Goal: Task Accomplishment & Management: Use online tool/utility

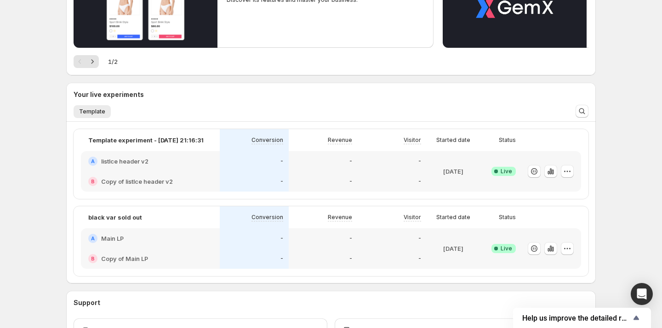
scroll to position [147, 0]
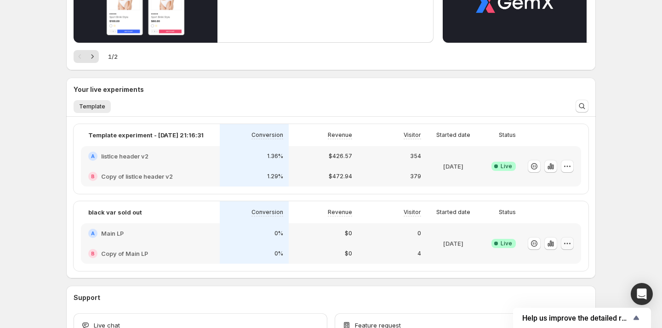
click at [572, 245] on icon "button" at bounding box center [567, 243] width 9 height 9
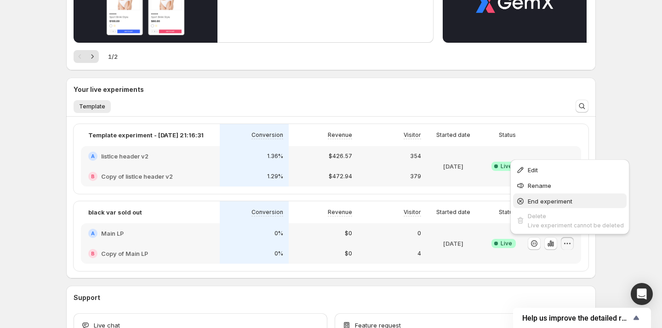
click at [562, 199] on span "End experiment" at bounding box center [550, 201] width 45 height 7
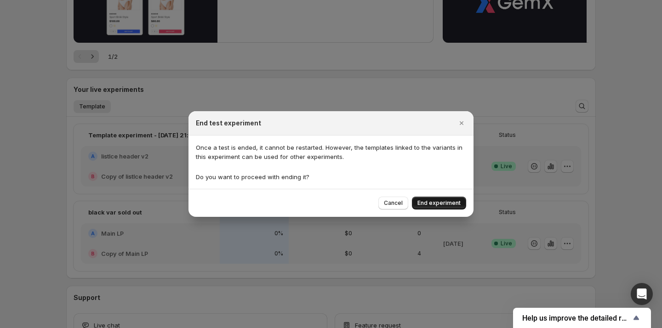
click at [451, 197] on button "End experiment" at bounding box center [439, 203] width 54 height 13
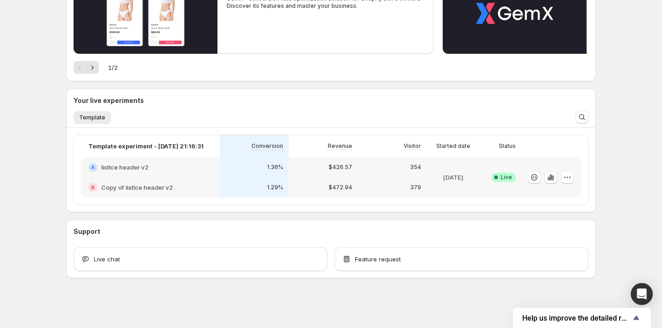
scroll to position [135, 0]
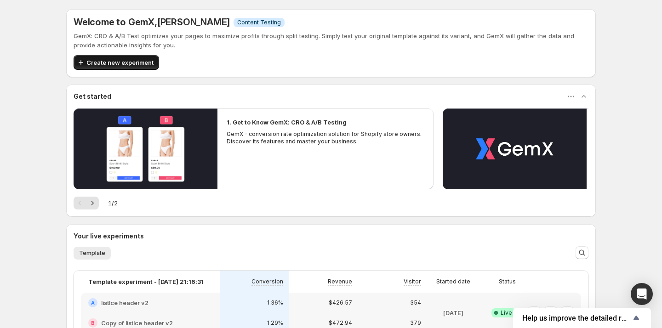
click at [126, 61] on span "Create new experiment" at bounding box center [119, 62] width 67 height 9
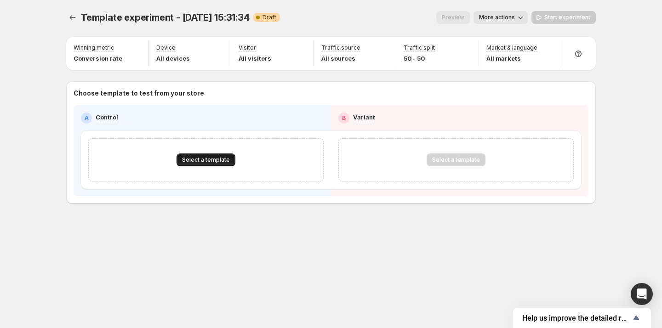
click at [225, 156] on span "Select a template" at bounding box center [206, 159] width 48 height 7
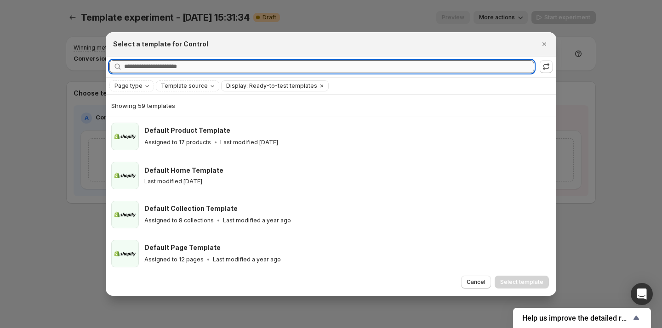
click at [199, 66] on input "Searching all templates" at bounding box center [329, 66] width 410 height 13
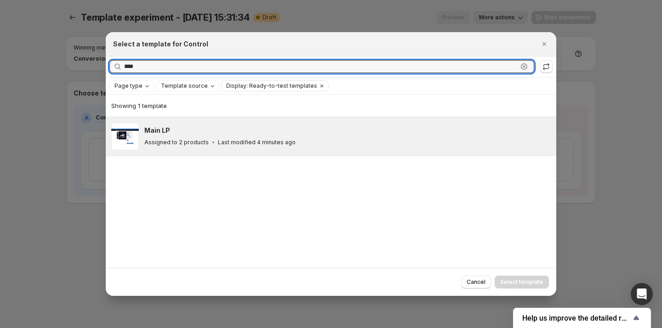
type input "****"
click at [187, 118] on div "Main LP Assigned to 2 products Last modified 4 minutes ago" at bounding box center [331, 136] width 451 height 39
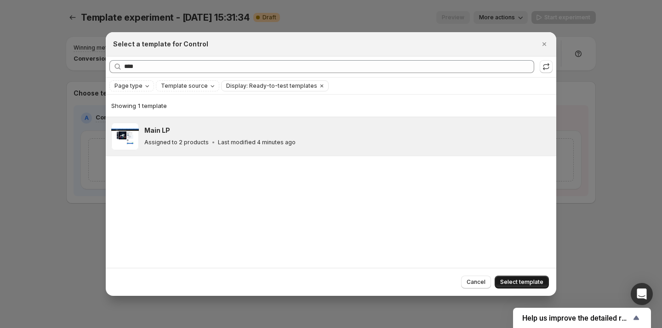
click at [522, 281] on span "Select template" at bounding box center [521, 282] width 43 height 7
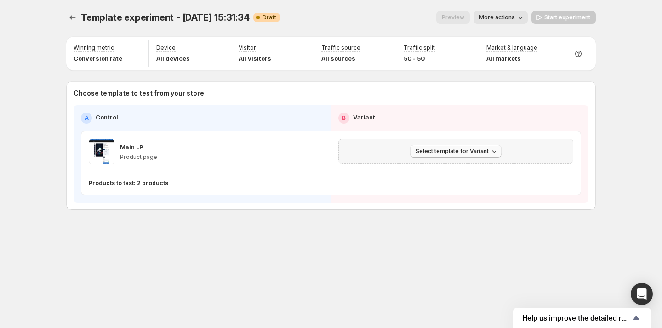
click at [431, 145] on button "Select template for Variant" at bounding box center [456, 151] width 92 height 13
click at [453, 174] on button "Select an existing template" at bounding box center [457, 169] width 99 height 15
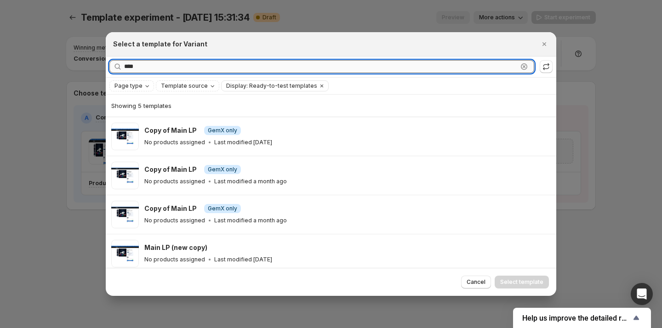
click at [289, 65] on input "****" at bounding box center [321, 66] width 394 height 13
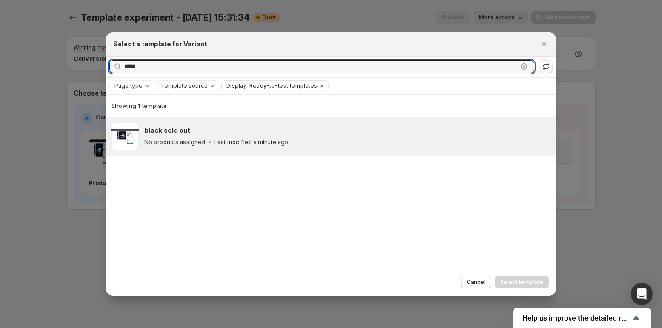
type input "*****"
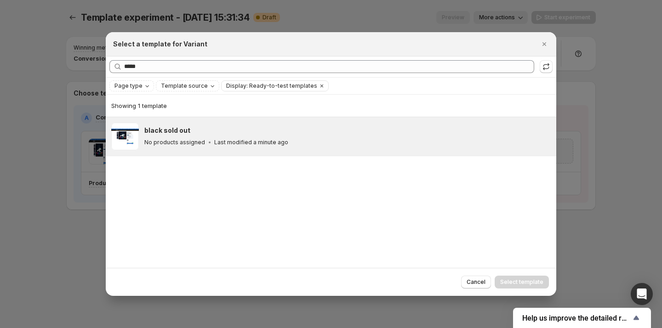
click at [250, 128] on div "black sold out" at bounding box center [346, 130] width 404 height 9
click at [523, 288] on button "Select template" at bounding box center [522, 282] width 54 height 13
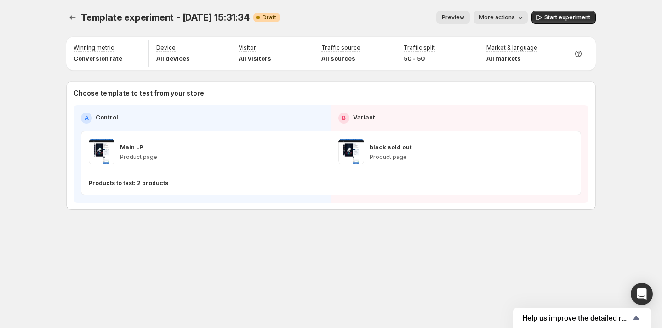
click at [454, 18] on span "Preview" at bounding box center [453, 17] width 23 height 7
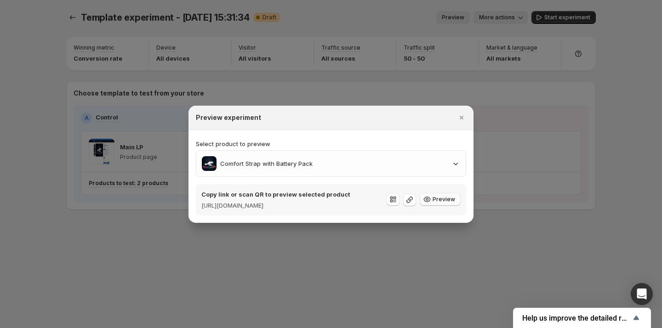
click at [435, 201] on span "Preview" at bounding box center [444, 199] width 23 height 7
click at [422, 46] on div at bounding box center [331, 164] width 662 height 328
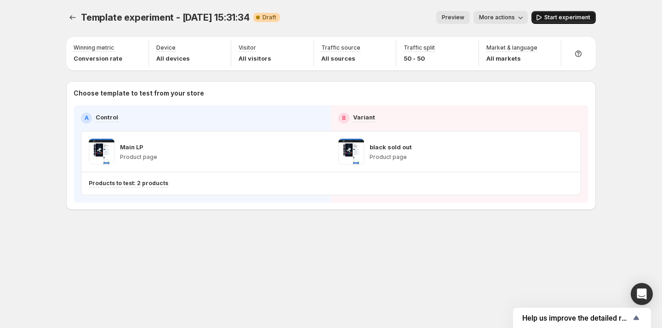
click at [592, 14] on button "Start experiment" at bounding box center [564, 17] width 64 height 13
click at [81, 16] on span "Template experiment - [DATE] 15:31:34" at bounding box center [165, 17] width 169 height 11
click at [75, 16] on icon "Experiments" at bounding box center [72, 17] width 9 height 9
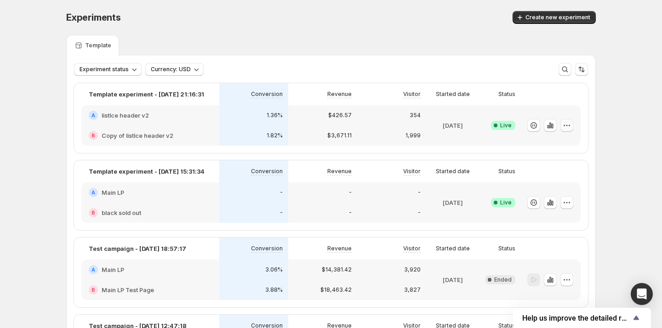
click at [571, 123] on icon "button" at bounding box center [566, 125] width 9 height 9
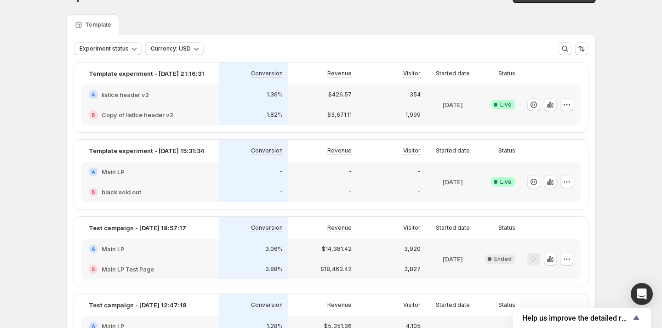
scroll to position [36, 0]
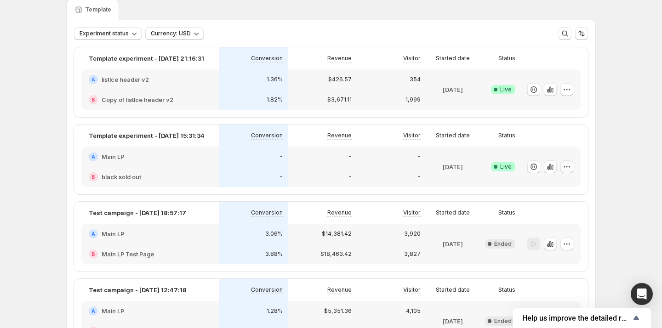
click at [571, 164] on icon "button" at bounding box center [566, 166] width 9 height 9
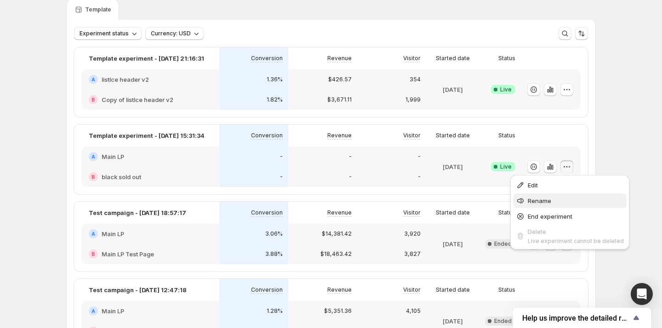
click at [557, 200] on span "Rename" at bounding box center [576, 200] width 96 height 9
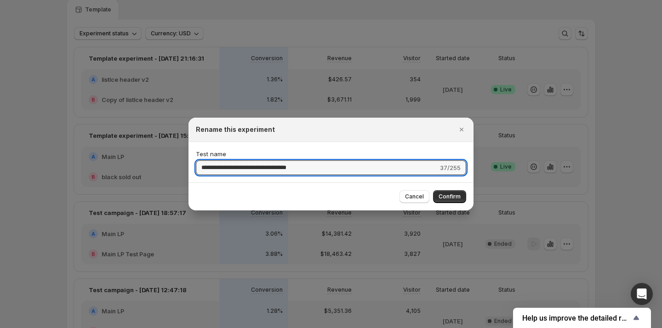
type input "*"
type input "**********"
click at [448, 195] on span "Confirm" at bounding box center [450, 196] width 22 height 7
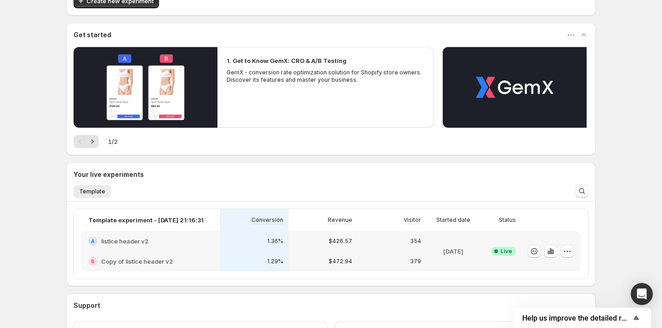
scroll to position [135, 0]
